Goal: Check status: Check status

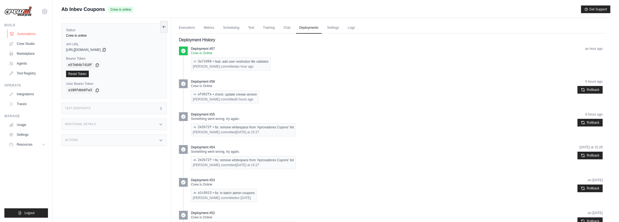
click at [25, 32] on link "Automations" at bounding box center [27, 34] width 41 height 9
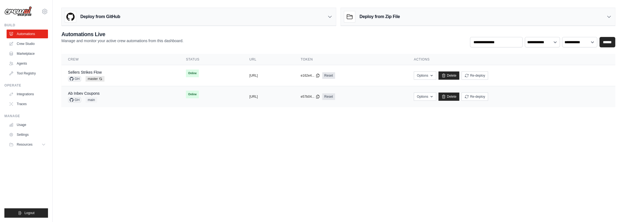
click at [116, 95] on div "Ab Inbev Coupons GH main" at bounding box center [120, 97] width 105 height 12
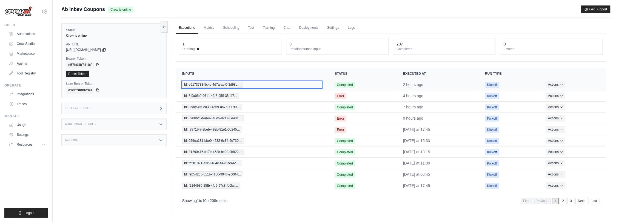
click at [202, 82] on span "Id: e5173733-5c4c-4d7a-abf0-3d98c…" at bounding box center [212, 85] width 60 height 6
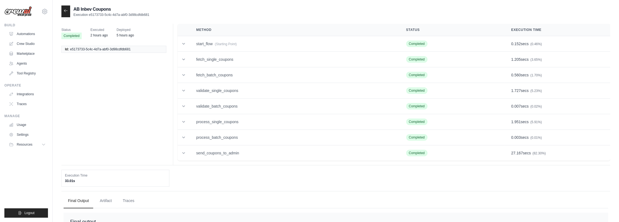
click at [65, 11] on icon at bounding box center [65, 10] width 3 height 2
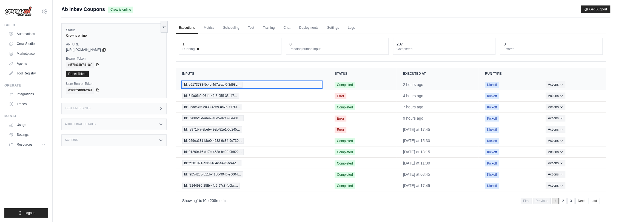
click at [223, 82] on span "Id: e5173733-5c4c-4d7a-abf0-3d98c…" at bounding box center [212, 85] width 60 height 6
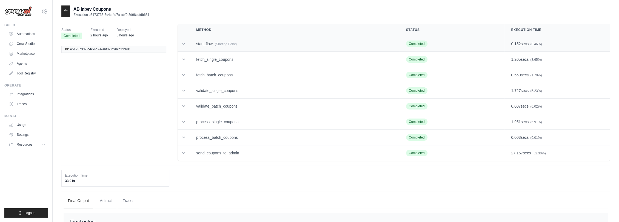
click at [228, 48] on td "start_flow (Starting Point)" at bounding box center [295, 44] width 210 height 16
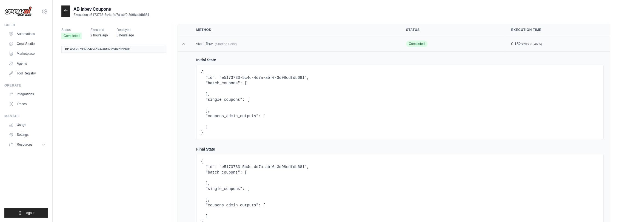
click at [228, 48] on td "start_flow (Starting Point)" at bounding box center [295, 44] width 210 height 16
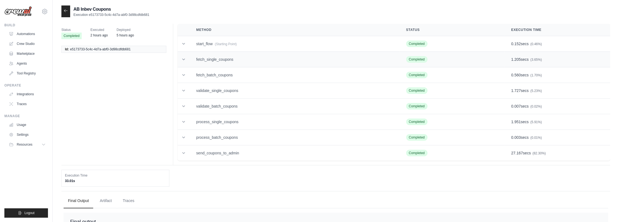
click at [228, 62] on td "fetch_single_coupons" at bounding box center [295, 60] width 210 height 16
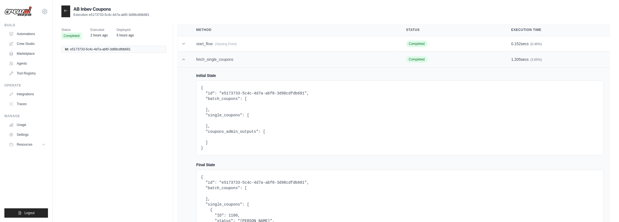
click at [233, 62] on td "fetch_single_coupons" at bounding box center [295, 60] width 210 height 16
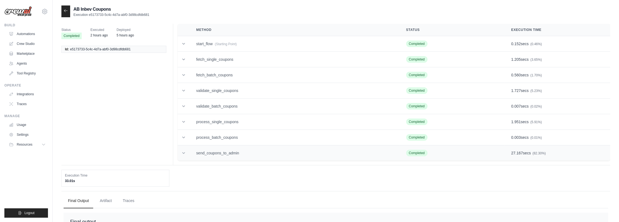
click at [229, 149] on td "send_coupons_to_admin" at bounding box center [295, 154] width 210 height 16
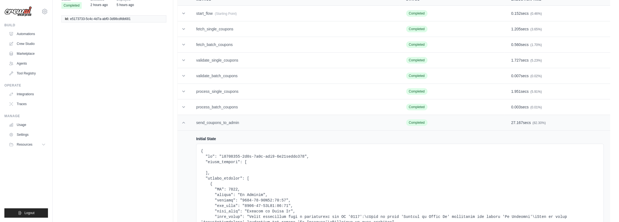
click at [237, 119] on td "send_coupons_to_admin" at bounding box center [295, 123] width 210 height 16
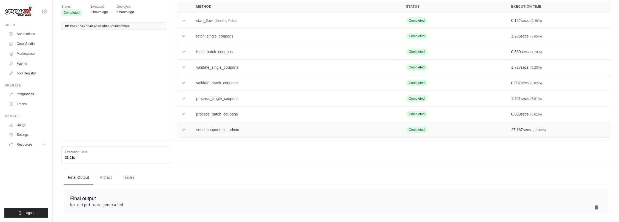
click at [235, 124] on td "send_coupons_to_admin" at bounding box center [295, 130] width 210 height 16
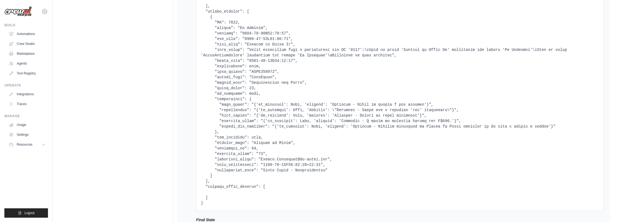
scroll to position [0, 0]
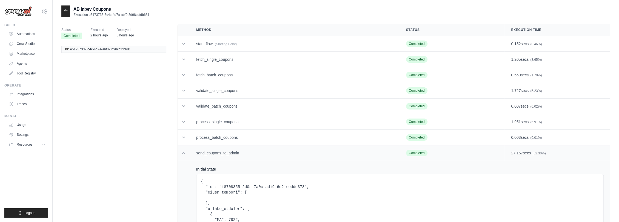
click at [231, 148] on td "send_coupons_to_admin" at bounding box center [295, 154] width 210 height 16
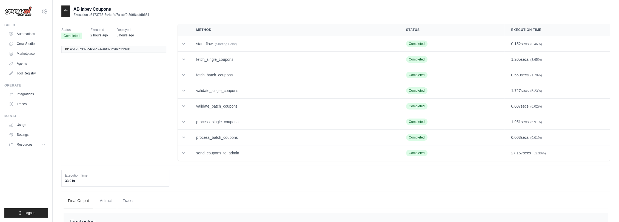
click at [66, 12] on icon at bounding box center [66, 10] width 4 height 4
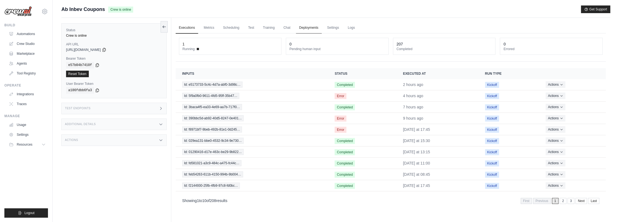
click at [310, 29] on link "Deployments" at bounding box center [309, 28] width 26 height 12
